Goal: Book appointment/travel/reservation

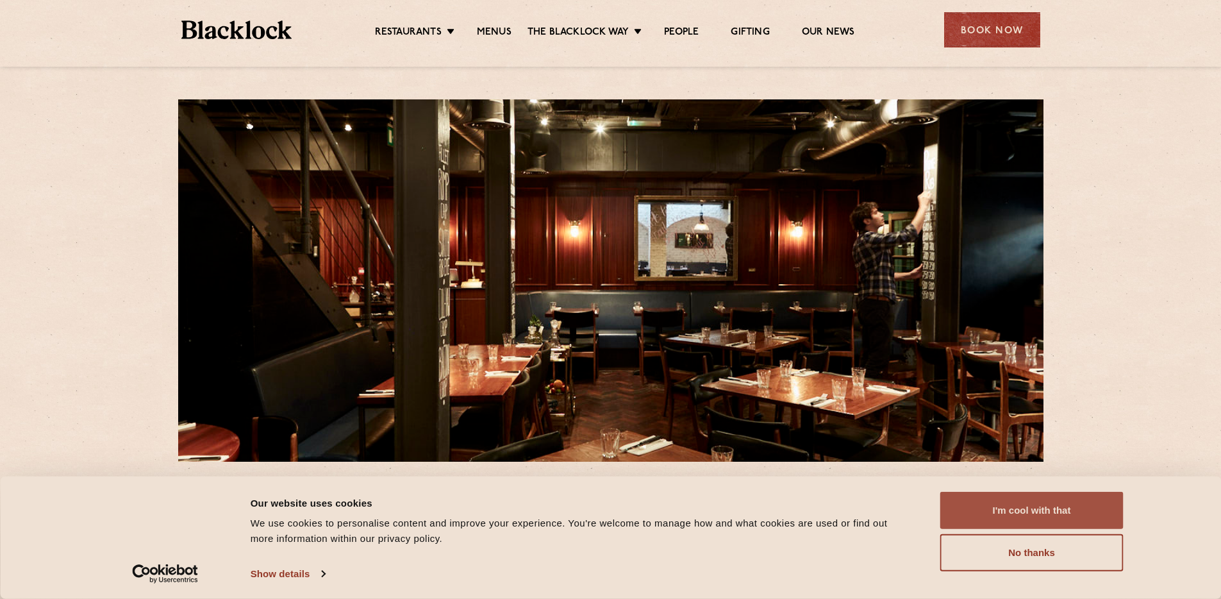
click at [1039, 503] on button "I'm cool with that" at bounding box center [1031, 510] width 183 height 37
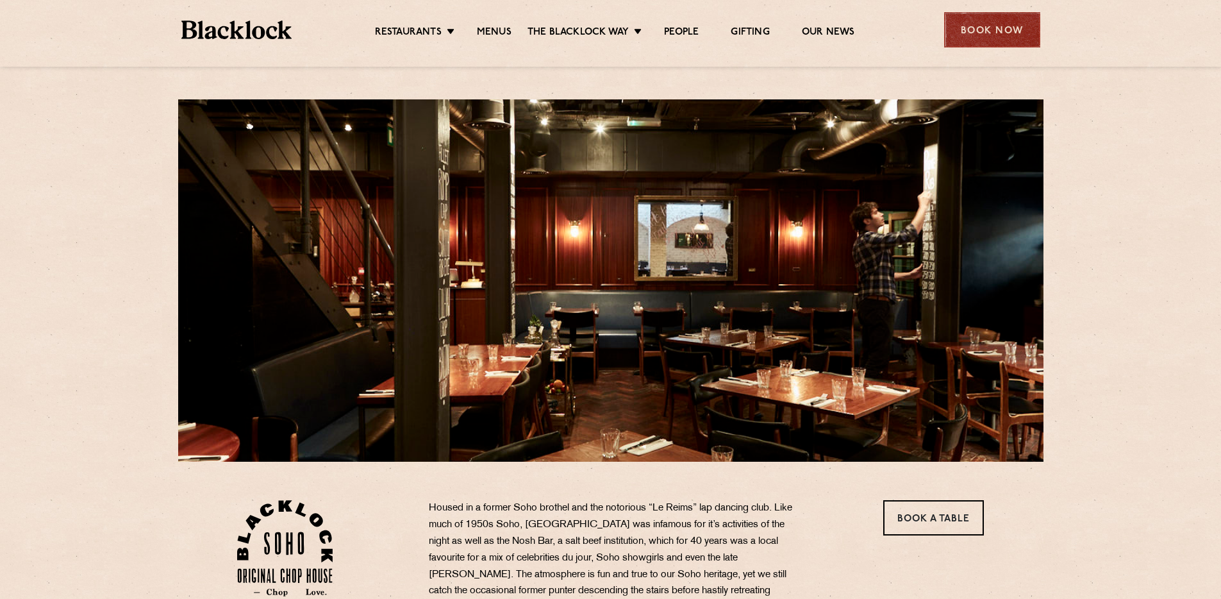
click at [994, 44] on div "Book Now" at bounding box center [992, 29] width 96 height 35
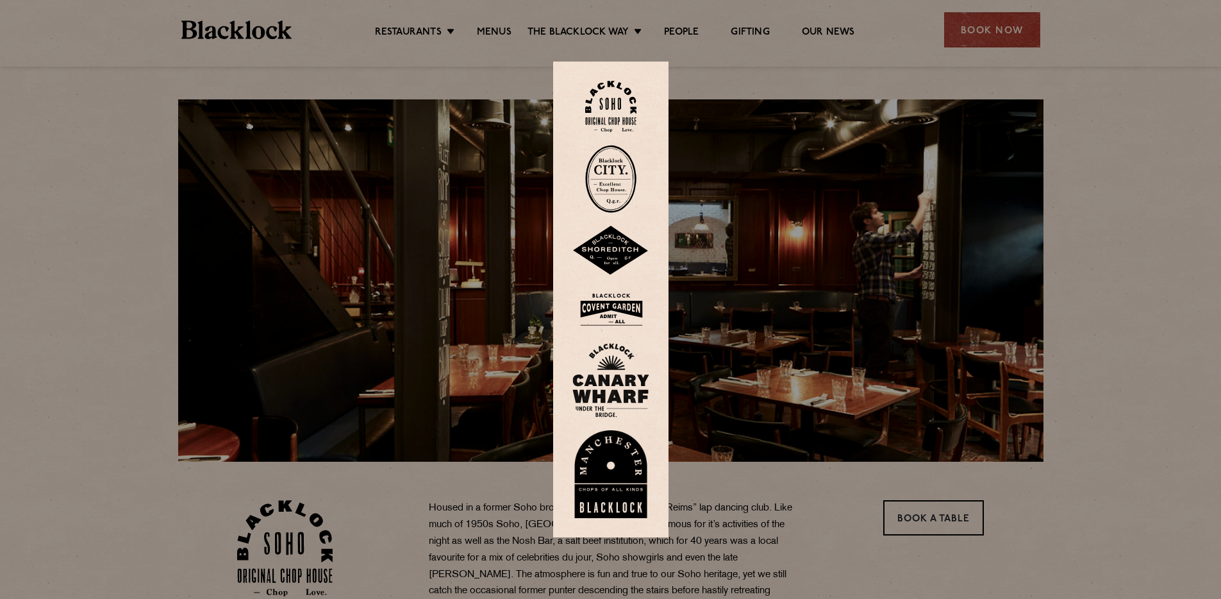
click at [618, 106] on img at bounding box center [610, 107] width 51 height 52
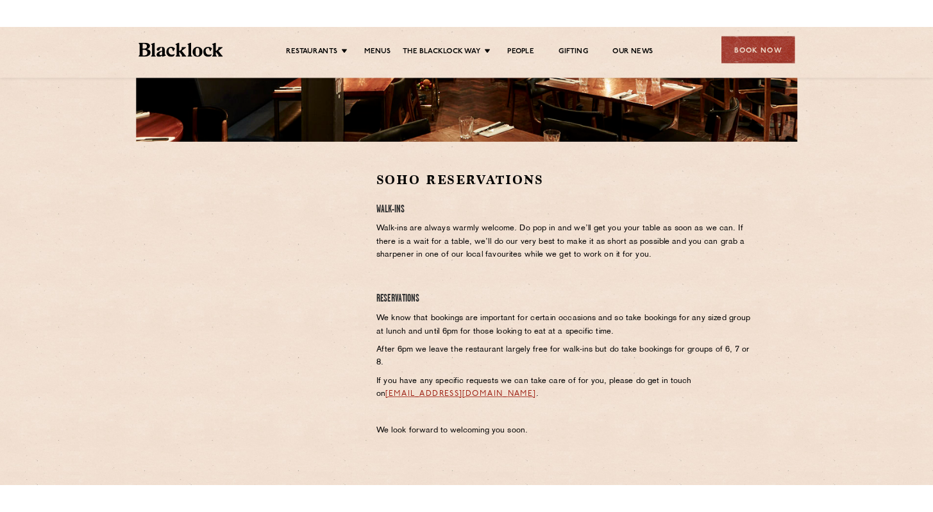
scroll to position [306, 0]
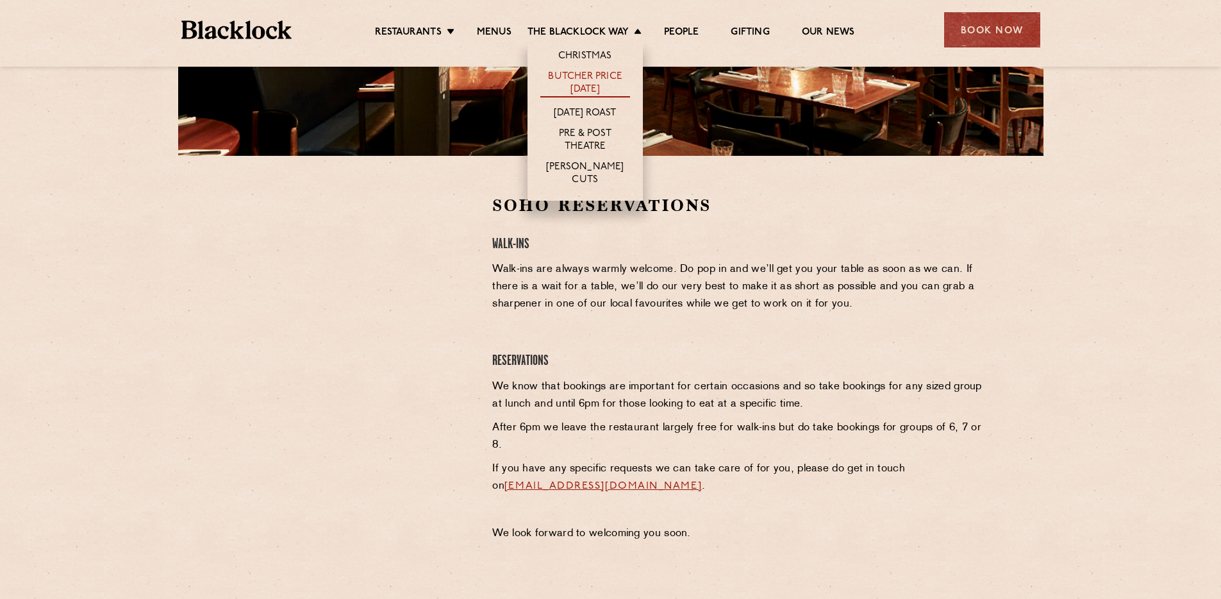
click at [594, 72] on link "Butcher Price [DATE]" at bounding box center [585, 84] width 90 height 27
click at [585, 111] on link "[DATE] Roast" at bounding box center [585, 114] width 62 height 14
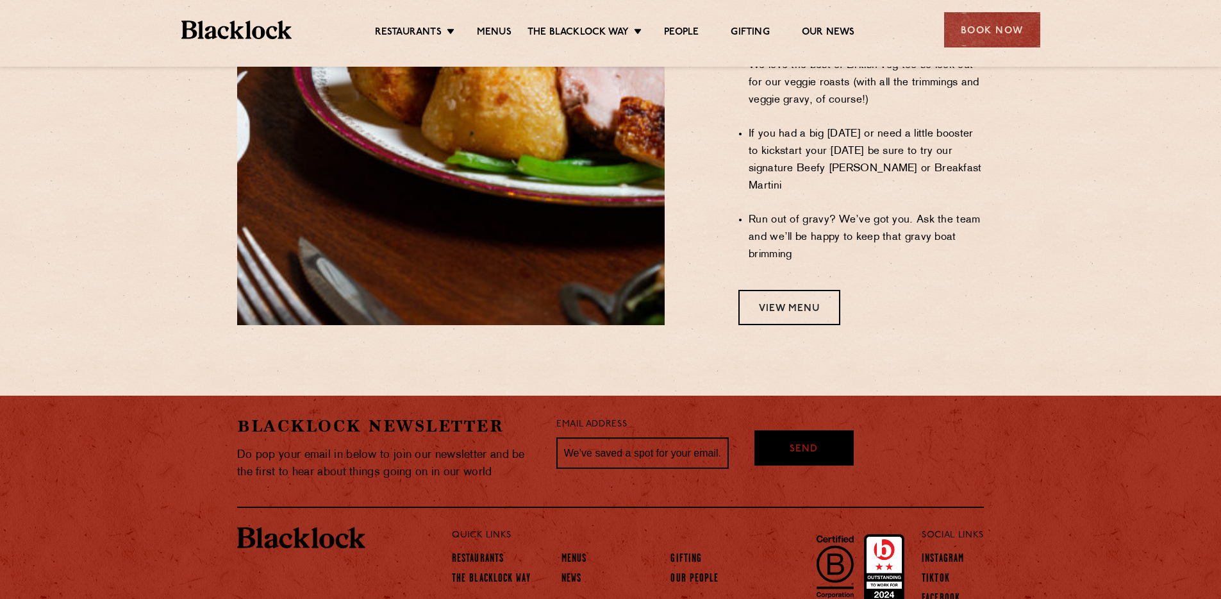
scroll to position [1155, 0]
click at [796, 289] on link "View Menu" at bounding box center [790, 306] width 102 height 35
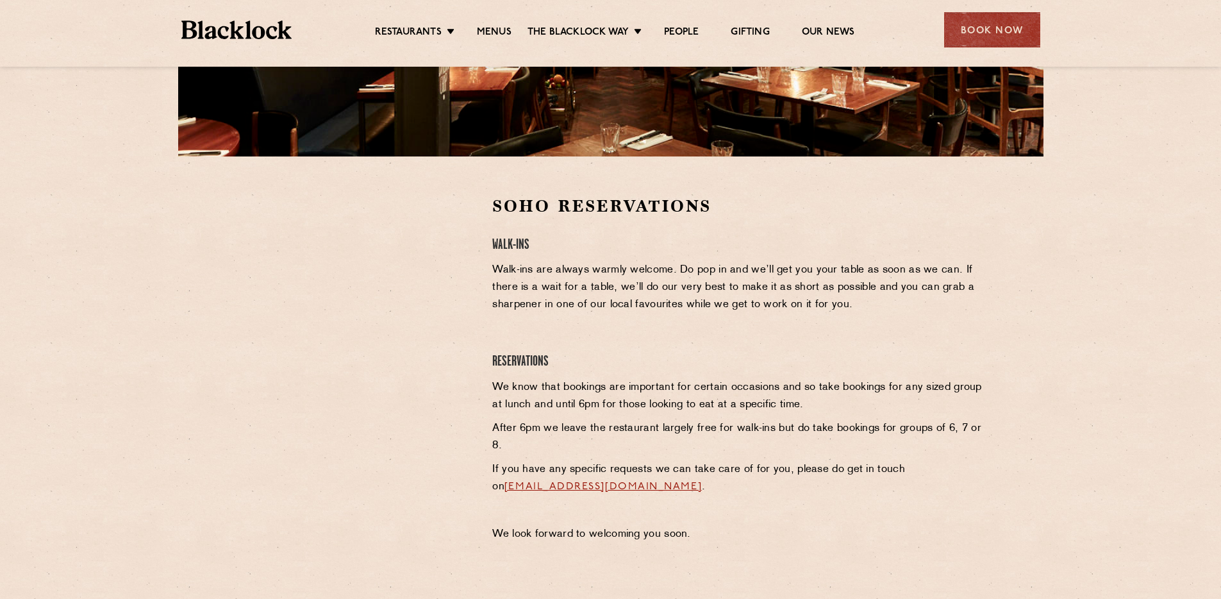
scroll to position [307, 0]
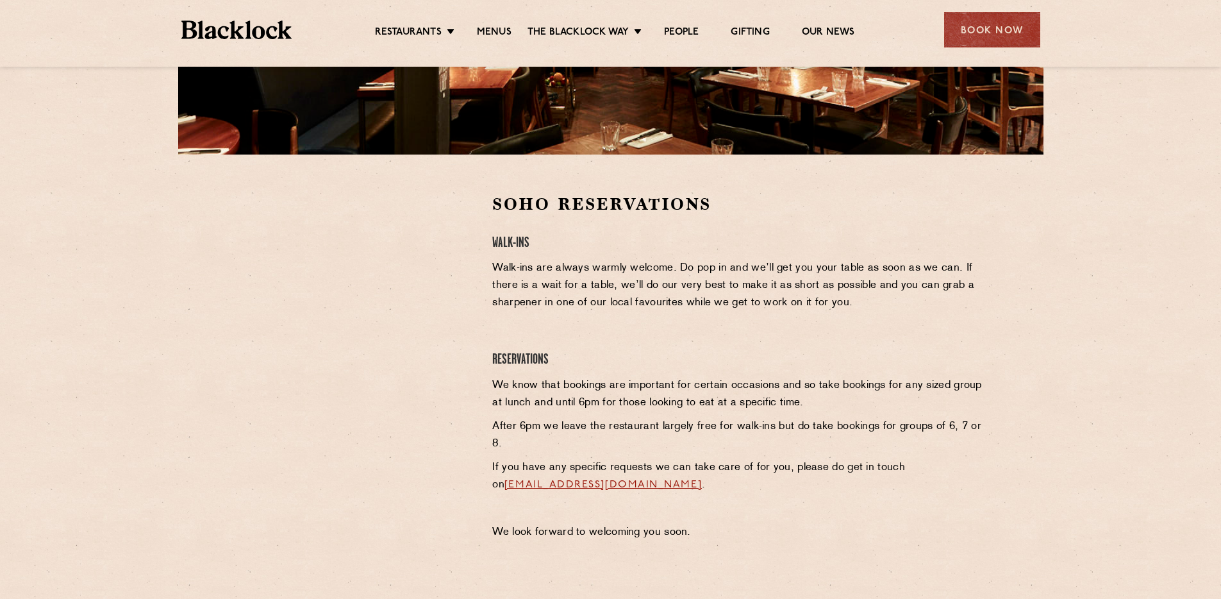
click at [437, 321] on div at bounding box center [355, 289] width 236 height 193
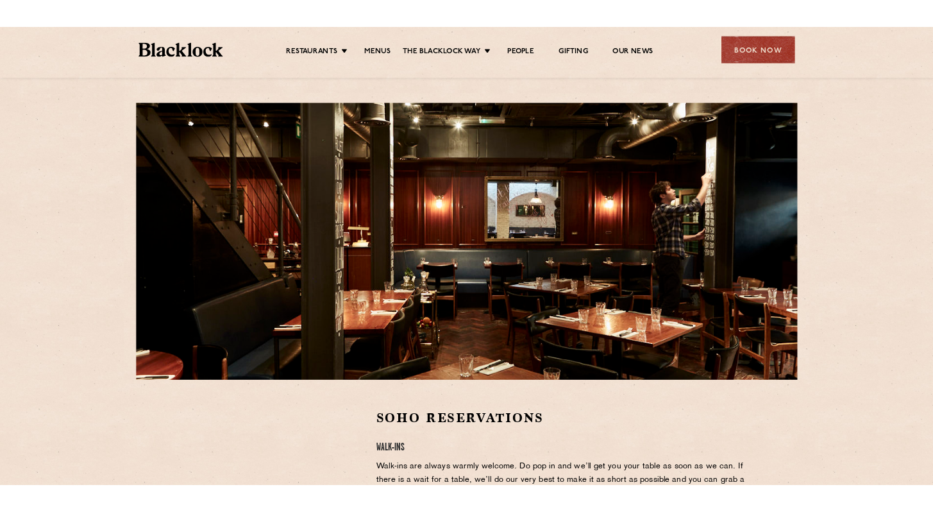
scroll to position [271, 0]
